Goal: Book appointment/travel/reservation

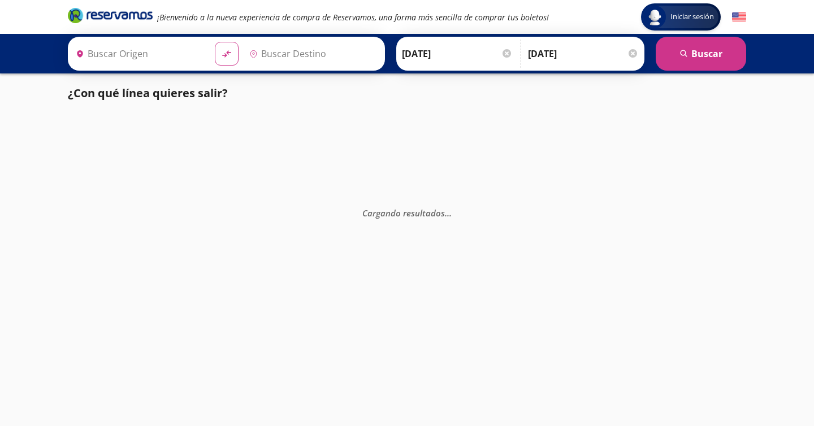
type input "Santiago de Querétaro, [GEOGRAPHIC_DATA]"
type input "[GEOGRAPHIC_DATA][PERSON_NAME] ([GEOGRAPHIC_DATA]), [GEOGRAPHIC_DATA]"
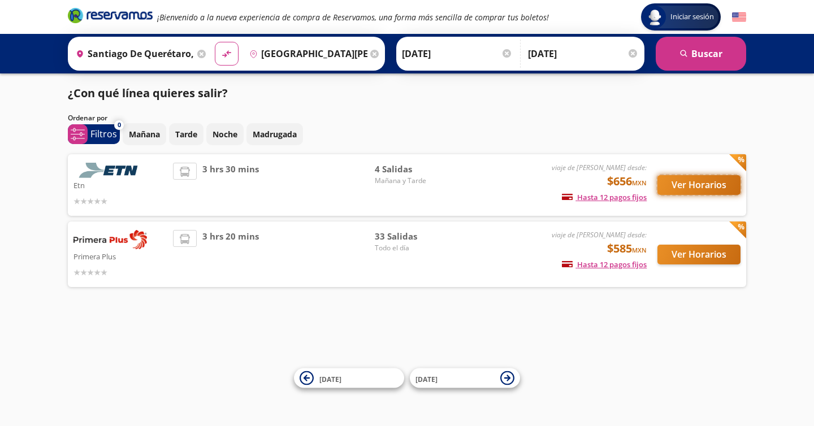
click at [696, 179] on button "Ver Horarios" at bounding box center [698, 185] width 83 height 20
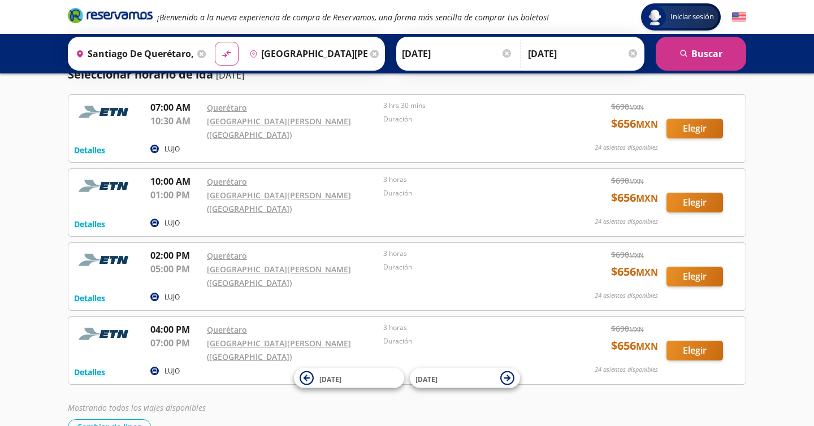
scroll to position [43, 0]
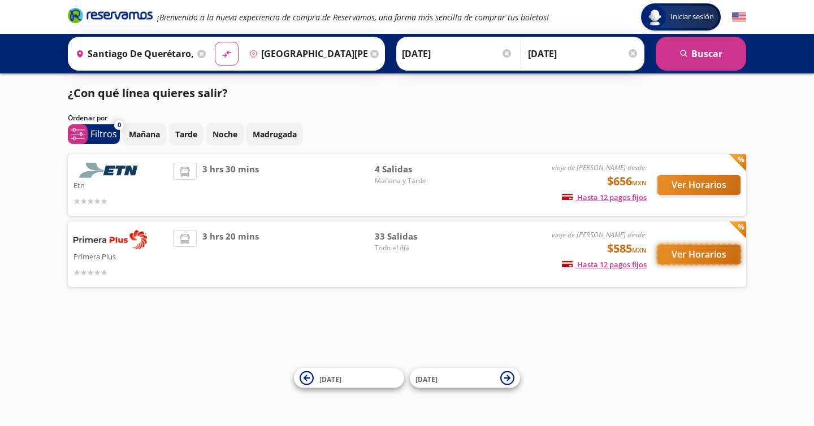
click at [702, 254] on button "Ver Horarios" at bounding box center [698, 255] width 83 height 20
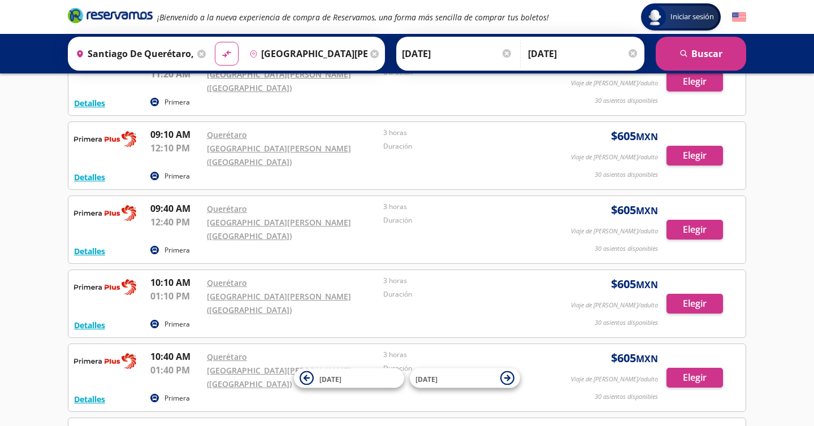
scroll to position [829, 0]
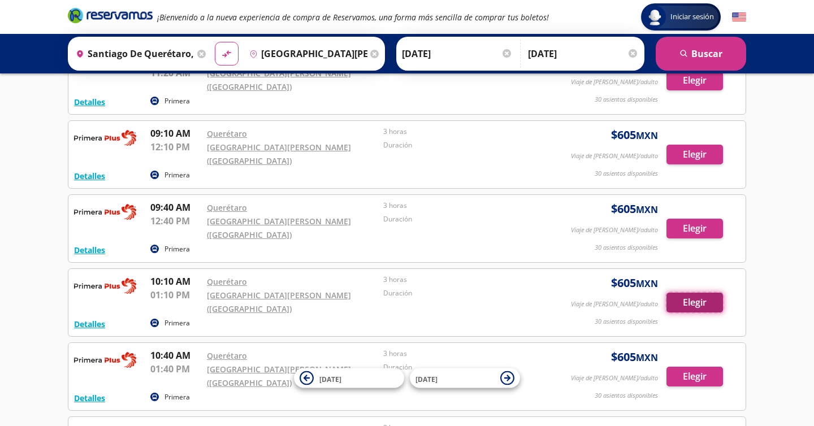
click at [697, 293] on button "Elegir" at bounding box center [694, 303] width 57 height 20
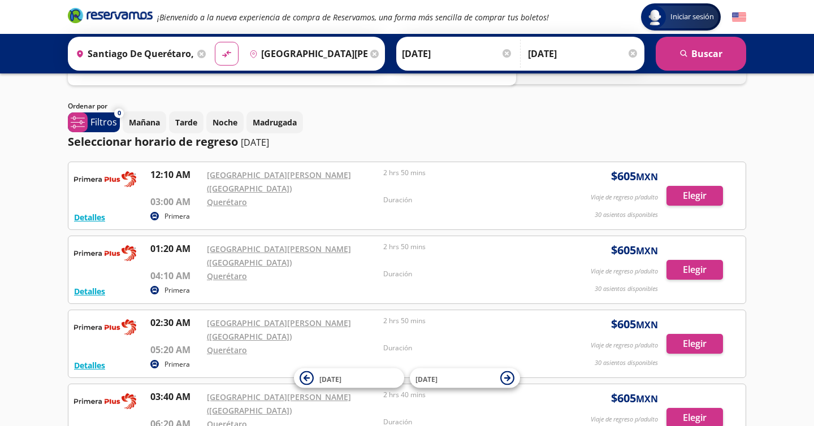
scroll to position [51, 0]
